Goal: Information Seeking & Learning: Learn about a topic

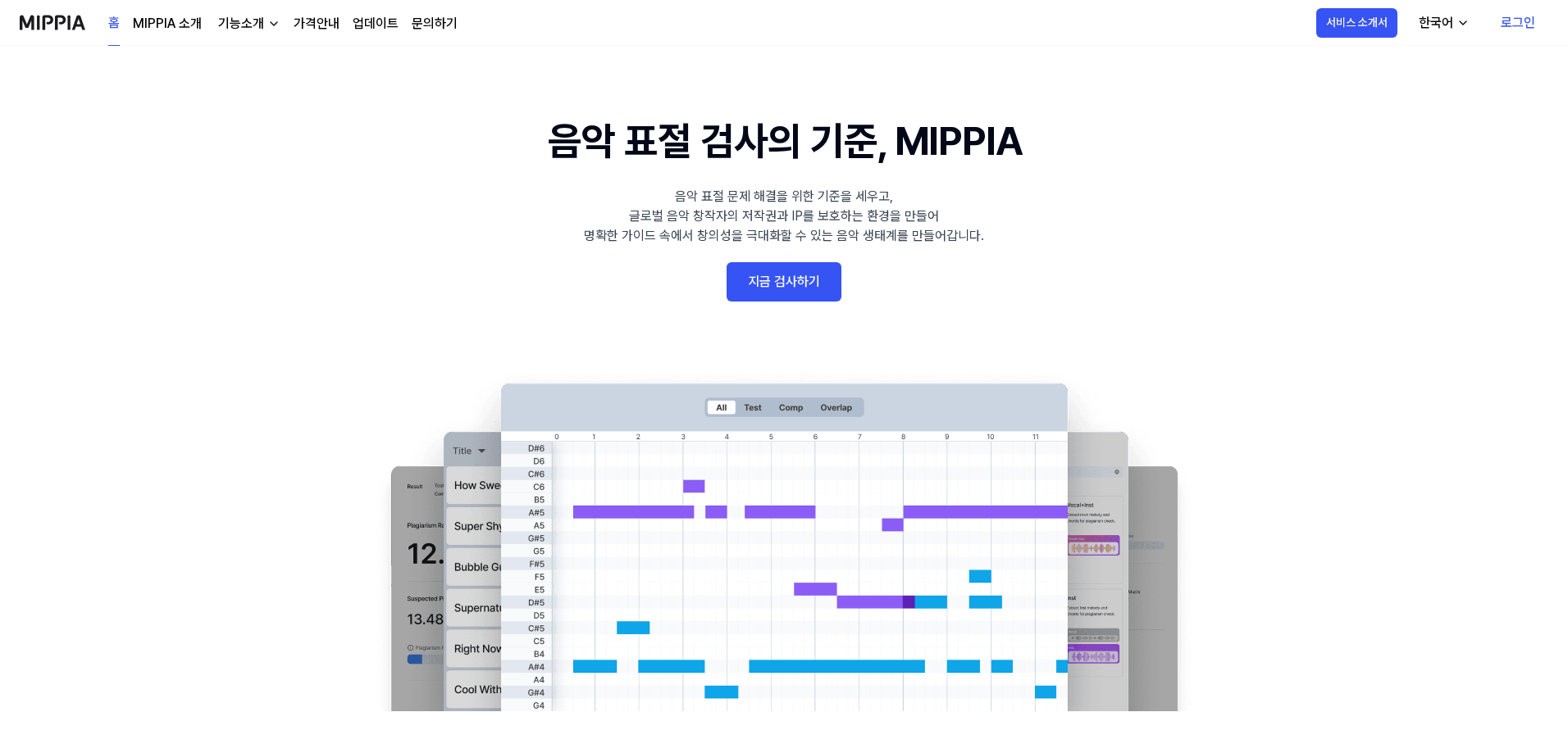
click at [801, 298] on link "지금 검사하기" at bounding box center [784, 281] width 114 height 39
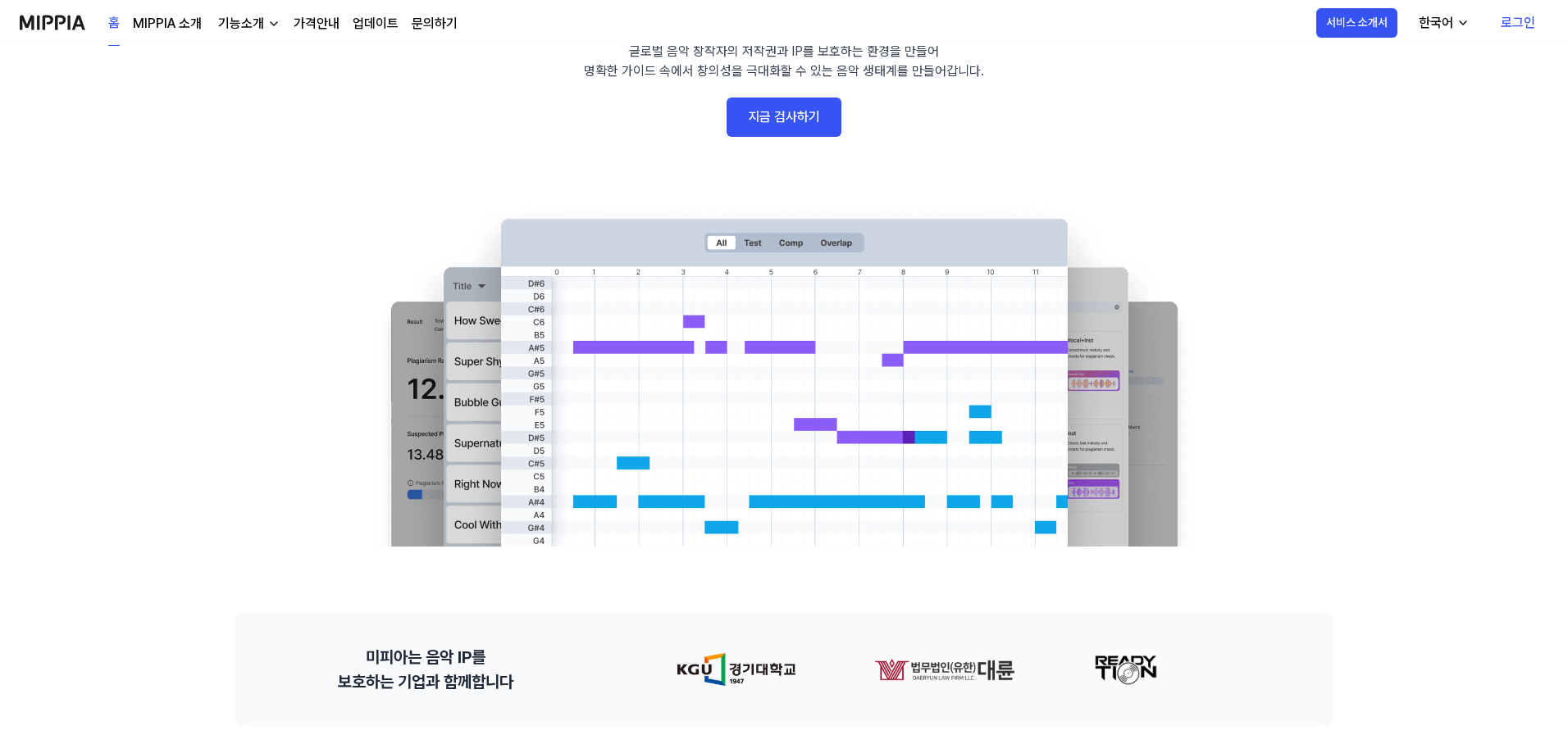
scroll to position [328, 0]
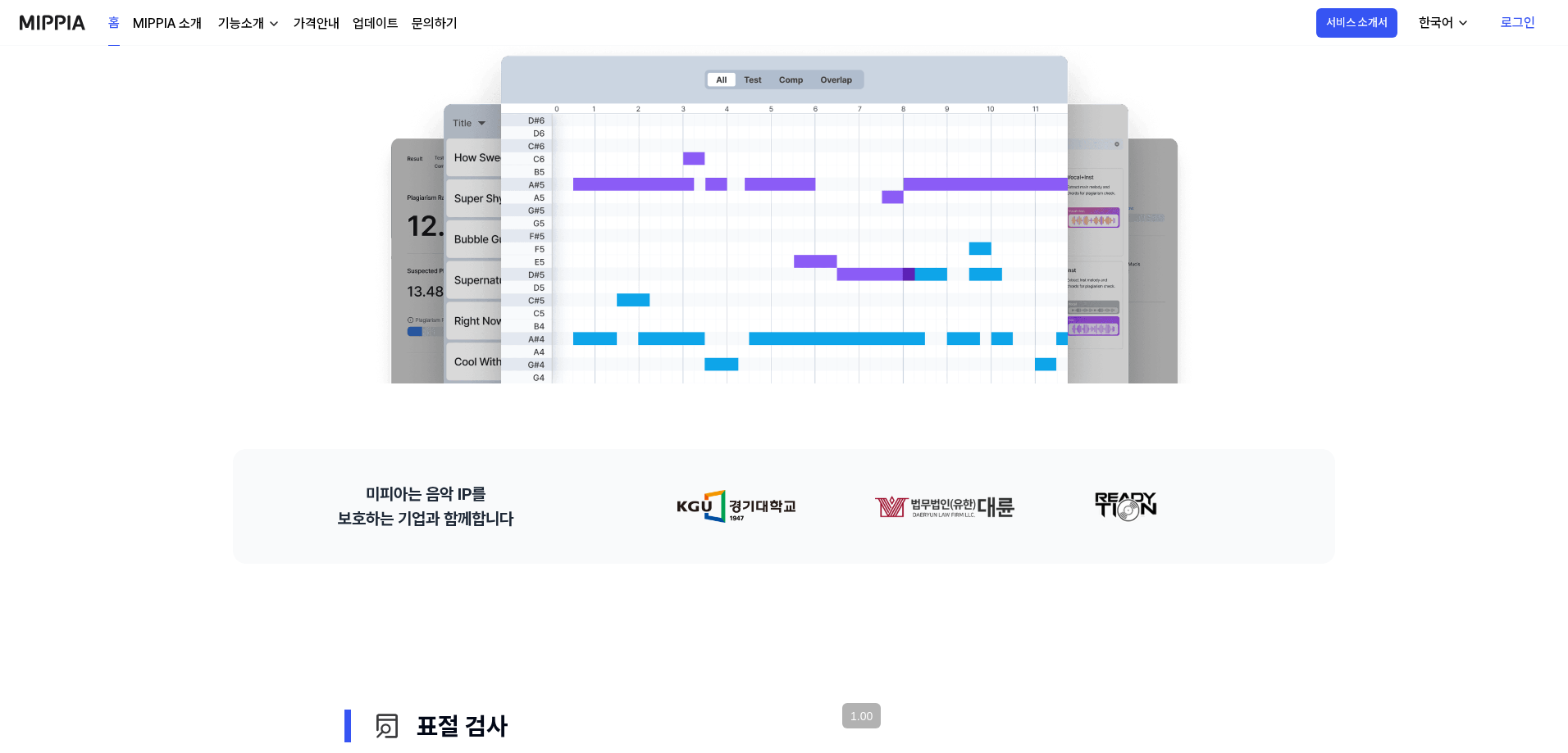
drag, startPoint x: 663, startPoint y: 525, endPoint x: 760, endPoint y: 573, distance: 108.2
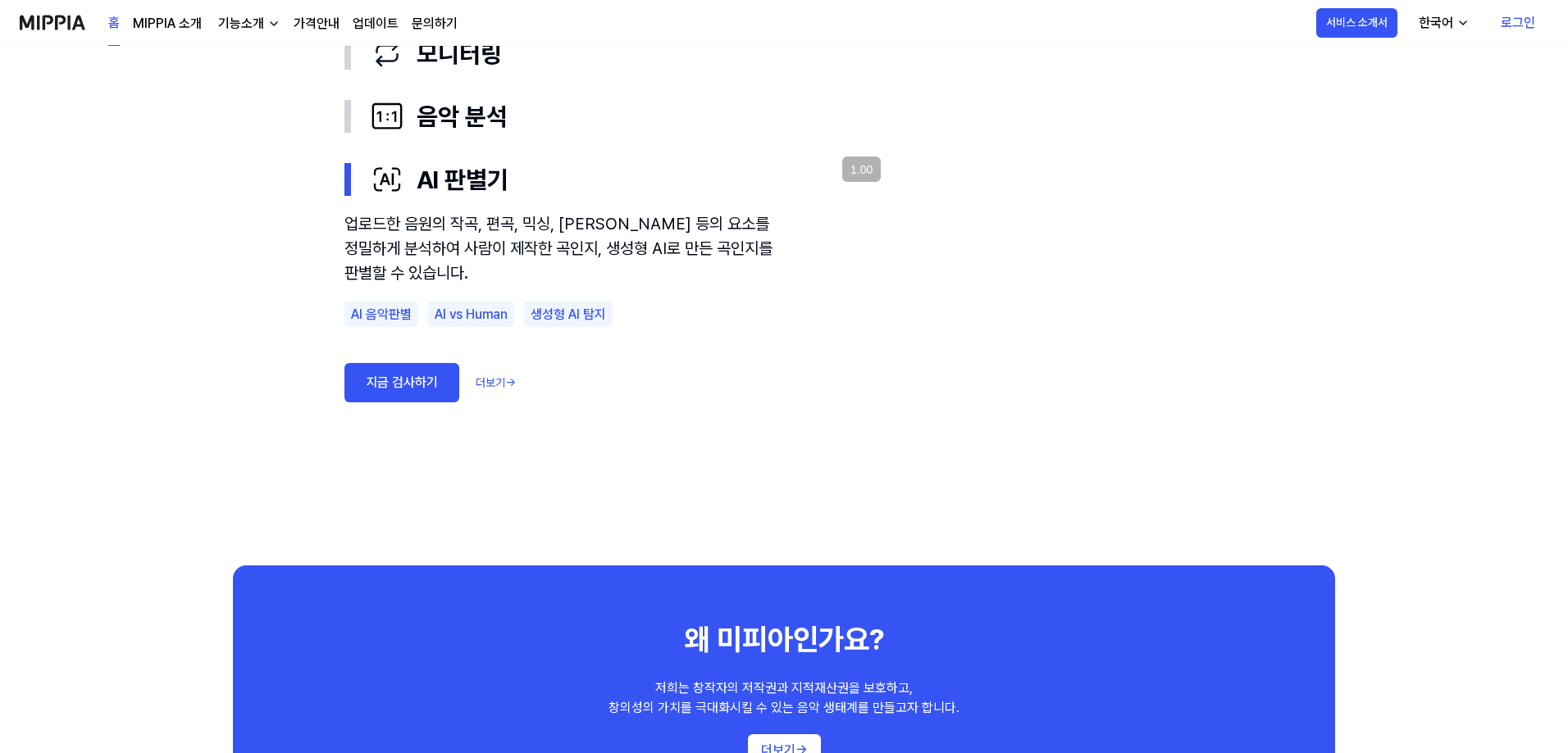
scroll to position [0, 0]
